Goal: Answer question/provide support

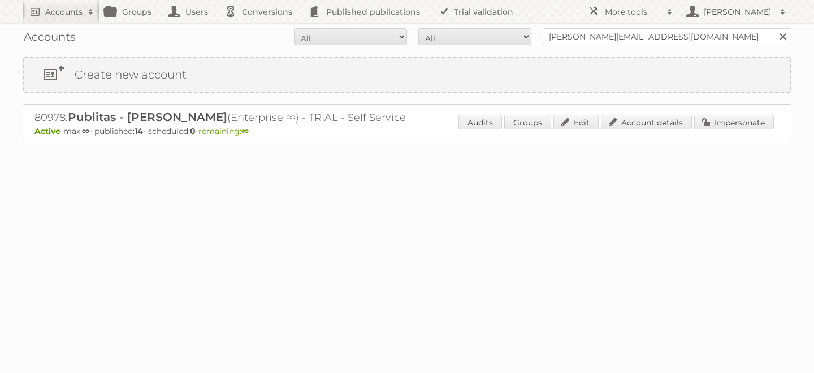
click at [653, 36] on input "[PERSON_NAME][EMAIL_ADDRESS][DOMAIN_NAME]" at bounding box center [667, 36] width 249 height 17
type input "[EMAIL_ADDRESS][PERSON_NAME][DOMAIN_NAME]"
click at [774, 28] on input "Search" at bounding box center [782, 36] width 17 height 17
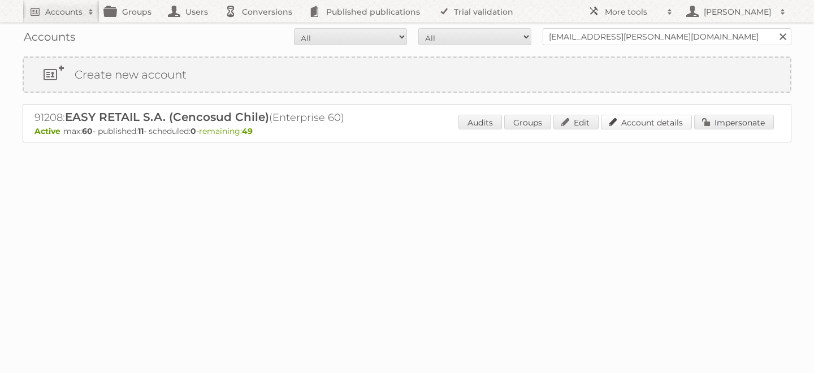
click at [662, 120] on link "Account details" at bounding box center [646, 122] width 91 height 15
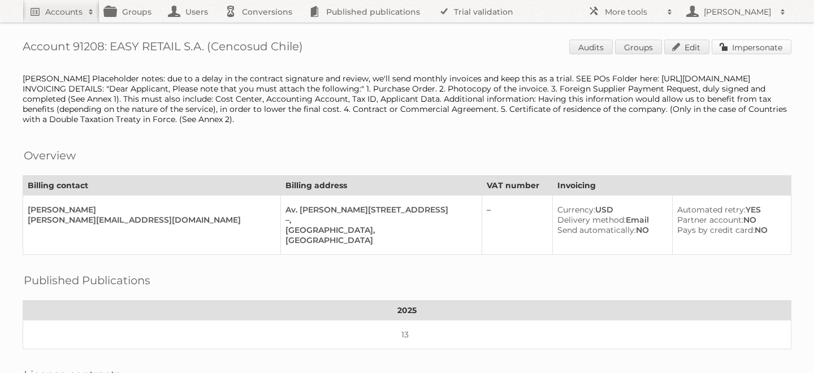
click at [748, 44] on link "Impersonate" at bounding box center [752, 47] width 80 height 15
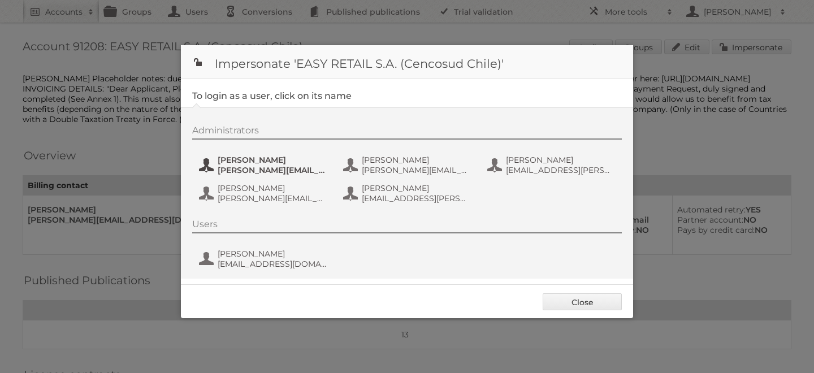
click at [246, 164] on span "[PERSON_NAME]" at bounding box center [273, 160] width 110 height 10
